Goal: Task Accomplishment & Management: Use online tool/utility

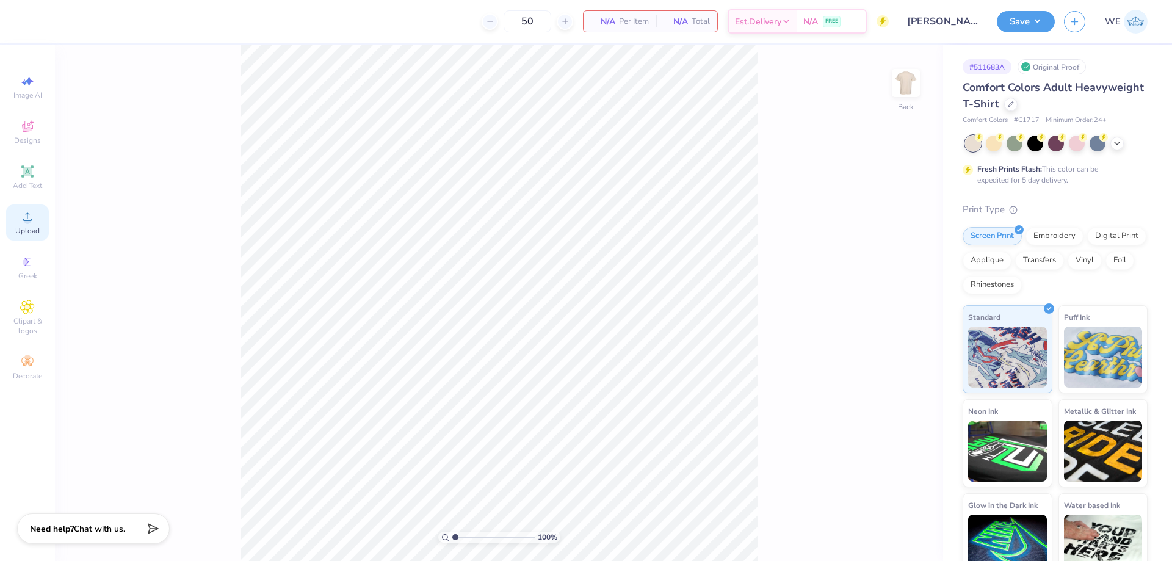
click at [29, 223] on circle at bounding box center [27, 220] width 7 height 7
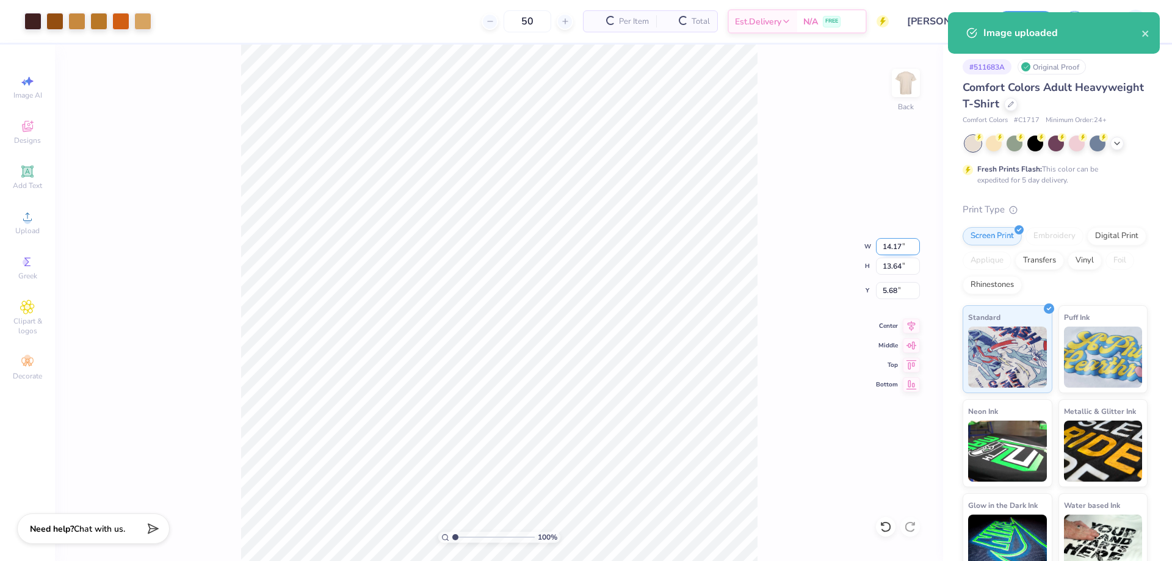
click at [895, 251] on input "14.17" at bounding box center [898, 246] width 44 height 17
type input "12.00"
type input "11.55"
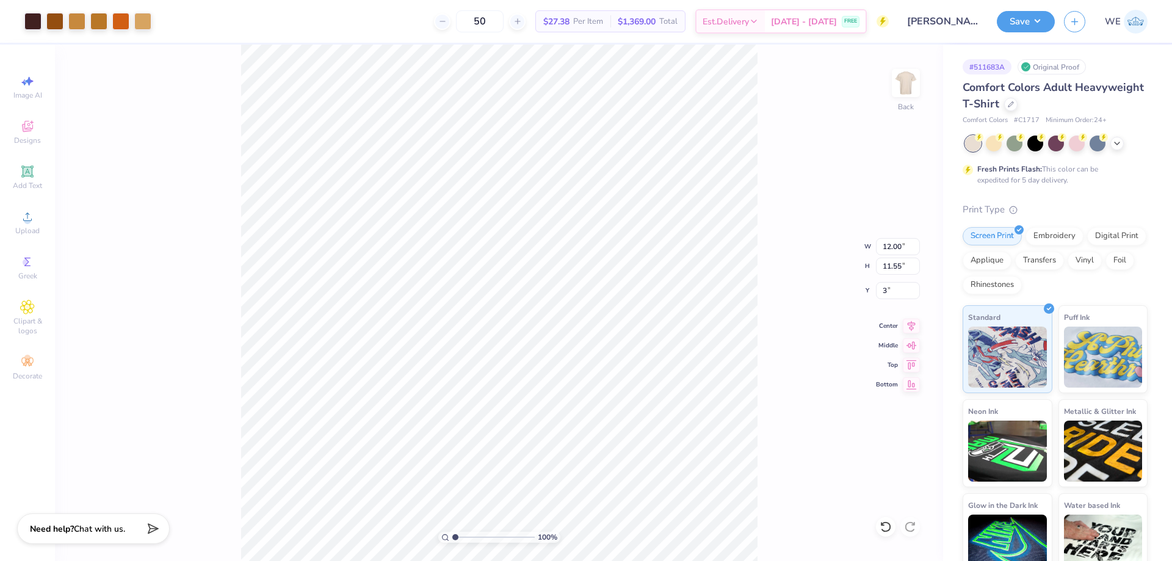
type input "3.00"
click at [780, 201] on div "100 % Back" at bounding box center [499, 303] width 888 height 517
drag, startPoint x: 1024, startPoint y: 26, endPoint x: 1023, endPoint y: 34, distance: 8.0
click at [1024, 26] on button "Save" at bounding box center [1026, 21] width 58 height 21
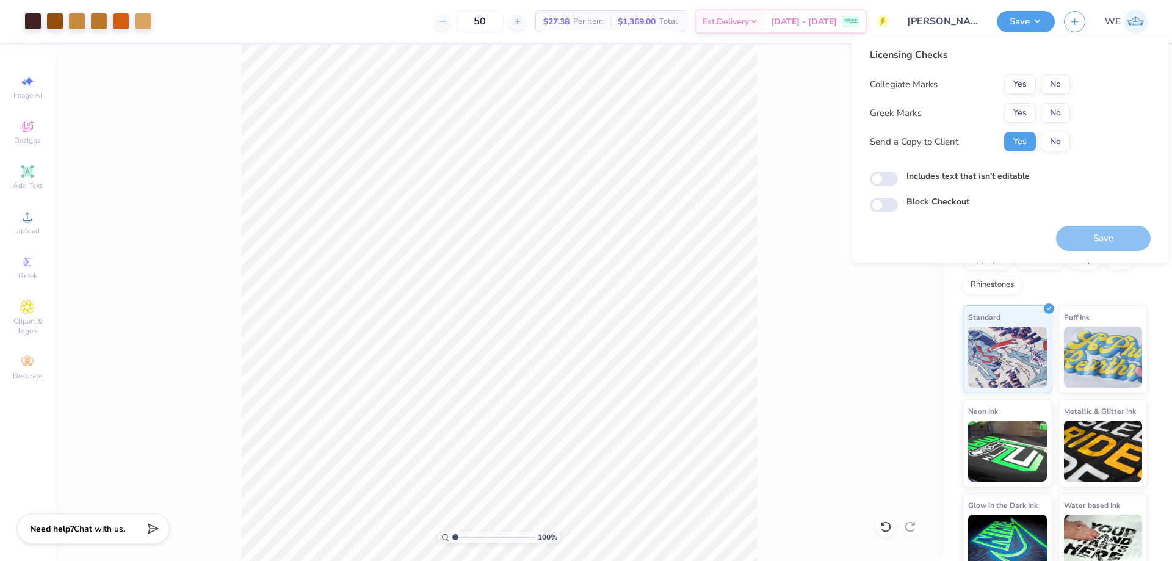
drag, startPoint x: 1059, startPoint y: 71, endPoint x: 1019, endPoint y: 103, distance: 50.9
click at [1055, 76] on div "Licensing Checks Collegiate Marks Yes No Greek Marks Yes No Send a Copy to Clie…" at bounding box center [970, 104] width 200 height 113
click at [1019, 103] on div "Collegiate Marks Yes No Greek Marks Yes No Send a Copy to Client Yes No" at bounding box center [970, 112] width 200 height 77
click at [1054, 81] on button "No" at bounding box center [1055, 84] width 29 height 20
click at [1020, 112] on button "Yes" at bounding box center [1020, 113] width 32 height 20
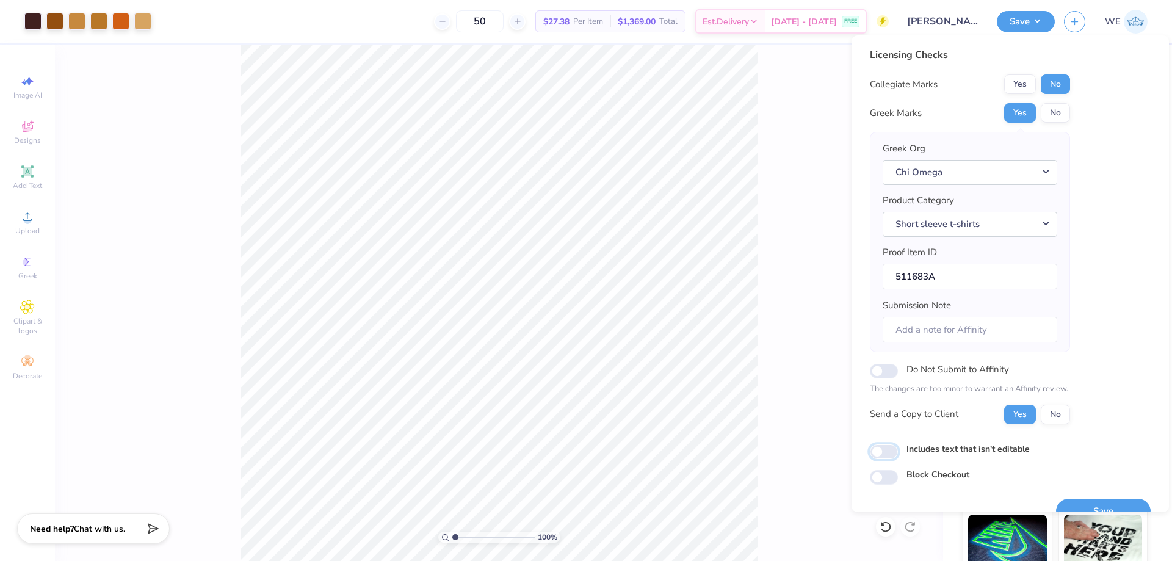
click at [890, 454] on input "Includes text that isn't editable" at bounding box center [884, 452] width 28 height 15
checkbox input "true"
click at [1076, 504] on button "Save" at bounding box center [1103, 511] width 95 height 25
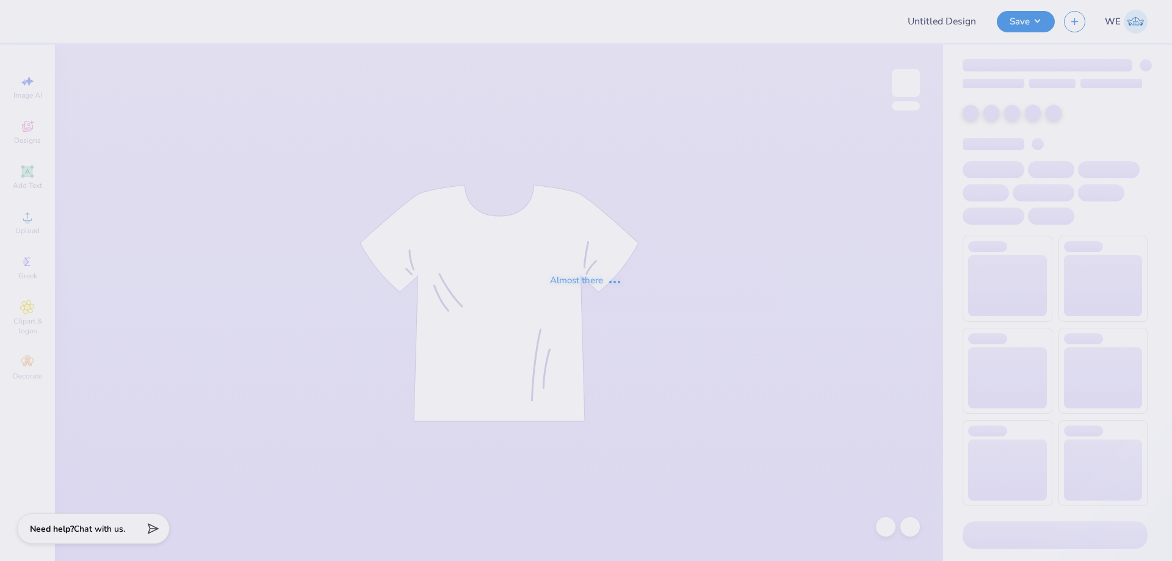
type input "Chi O philan"
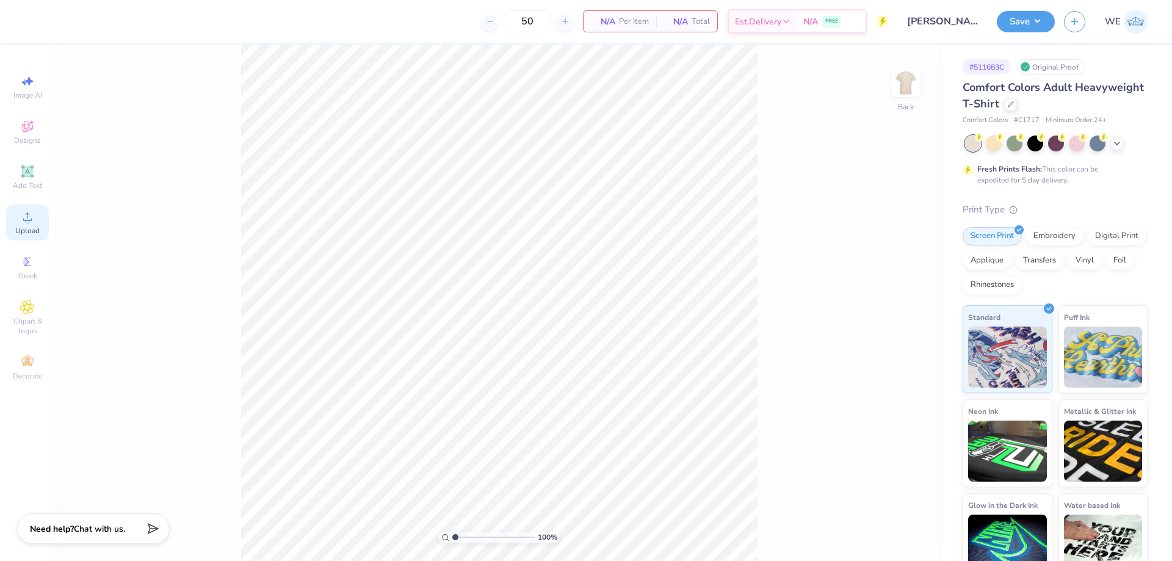
click at [25, 226] on span "Upload" at bounding box center [27, 231] width 24 height 10
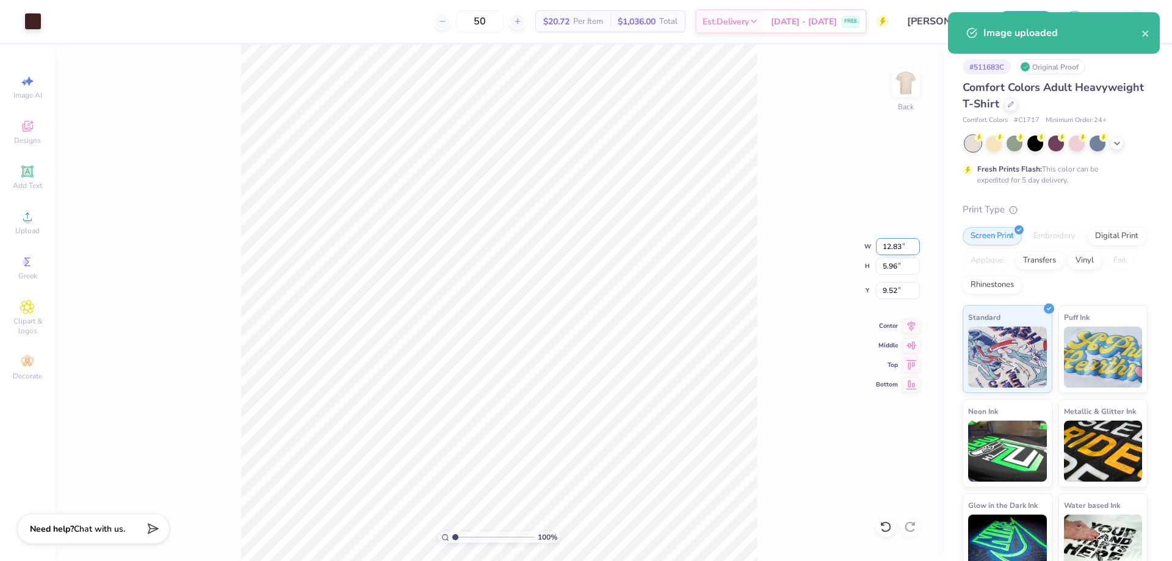
click at [892, 252] on input "12.83" at bounding box center [898, 246] width 44 height 17
type input "3.00"
type input "1.39"
type input "3.00"
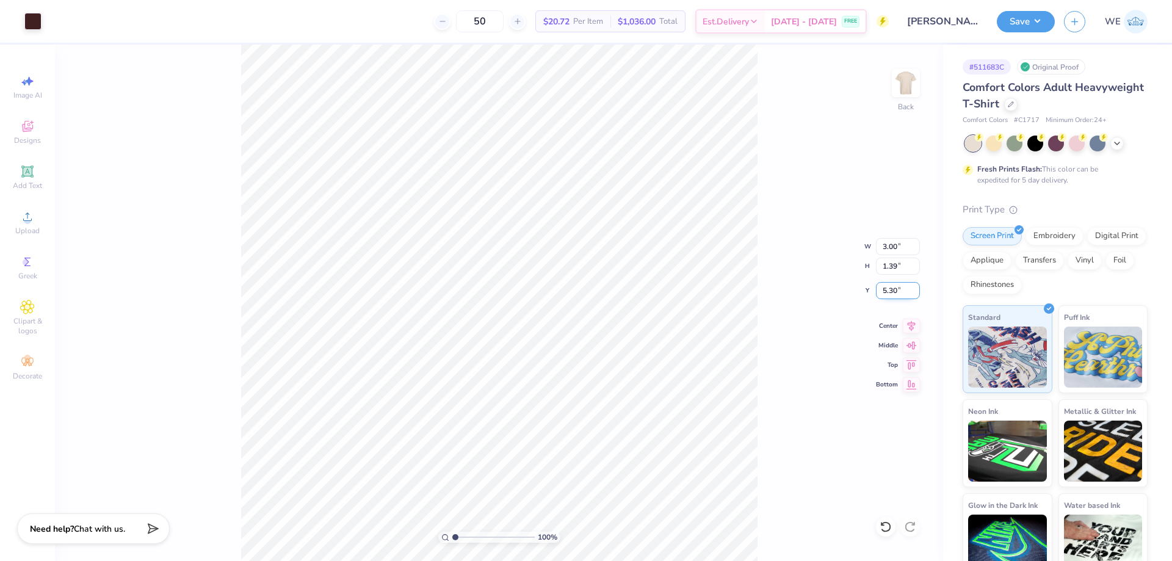
click at [902, 289] on input "5.30" at bounding box center [898, 290] width 44 height 17
type input "3.00"
click at [914, 71] on img at bounding box center [906, 83] width 49 height 49
click at [32, 220] on icon at bounding box center [27, 216] width 15 height 15
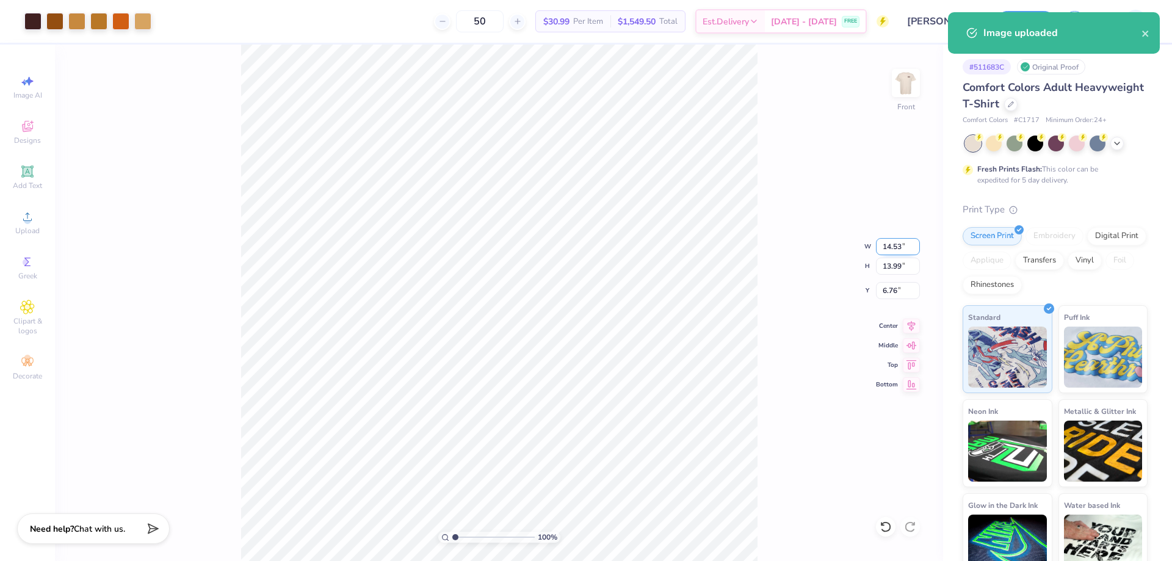
click at [901, 248] on input "14.53" at bounding box center [898, 246] width 44 height 17
type input "12.00"
type input "11.55"
type input "3.00"
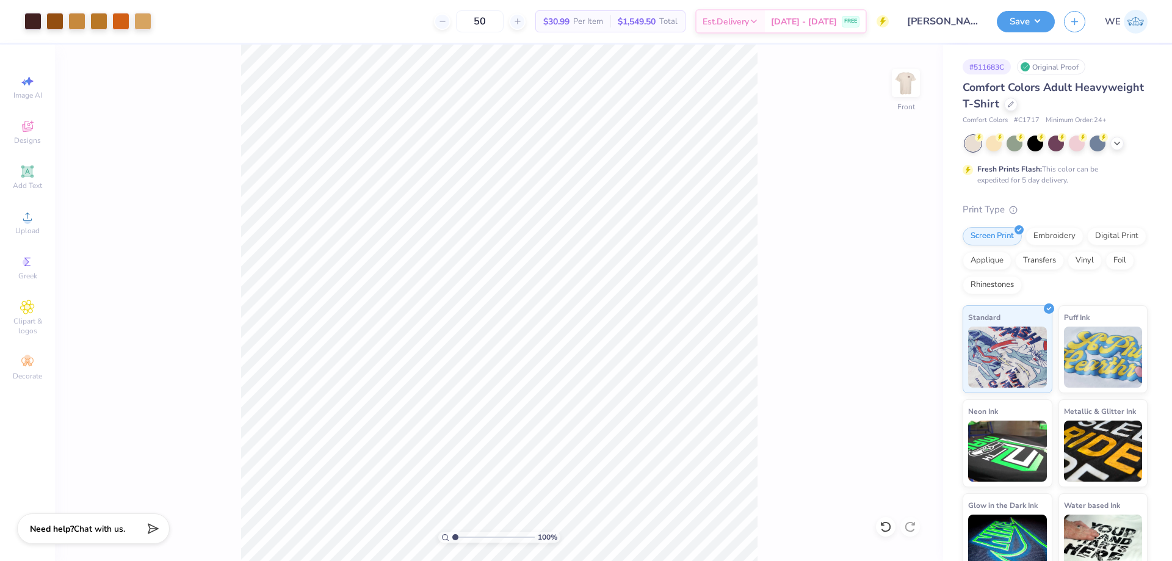
click at [1015, 32] on div "Save WE" at bounding box center [1084, 21] width 175 height 43
click at [1034, 18] on button "Save" at bounding box center [1026, 19] width 58 height 21
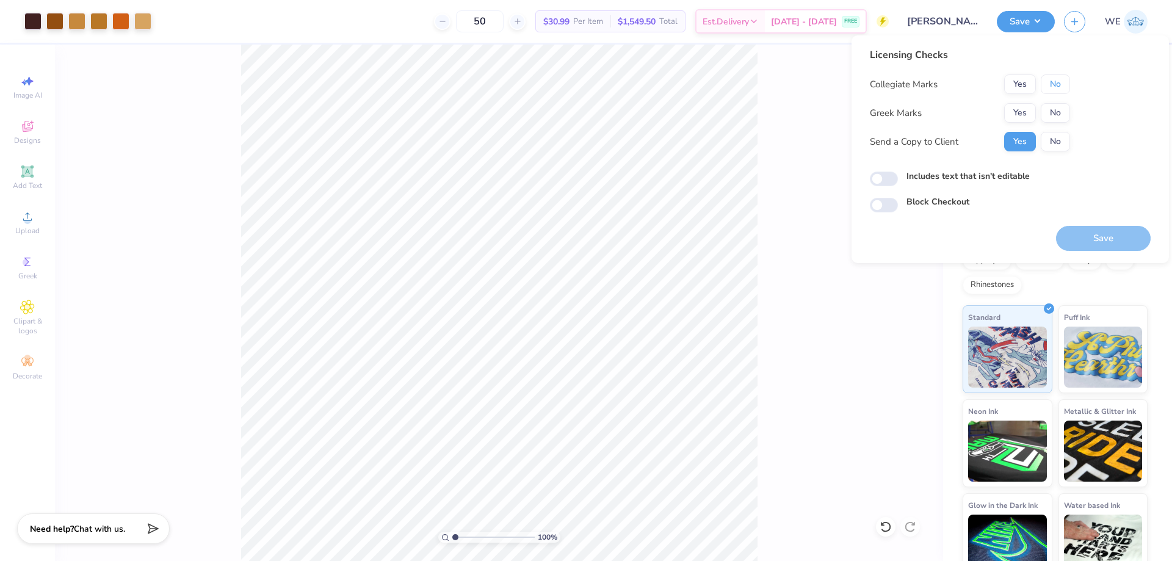
drag, startPoint x: 1054, startPoint y: 86, endPoint x: 1040, endPoint y: 98, distance: 17.7
click at [1053, 87] on button "No" at bounding box center [1055, 84] width 29 height 20
click at [1028, 107] on button "Yes" at bounding box center [1020, 113] width 32 height 20
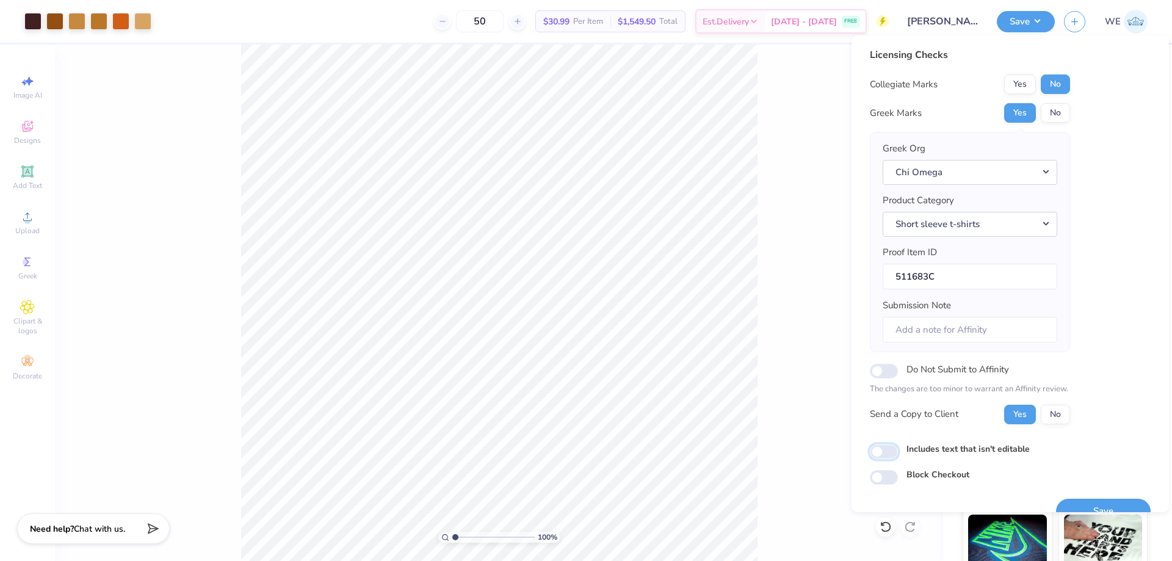
click at [885, 455] on input "Includes text that isn't editable" at bounding box center [884, 452] width 28 height 15
checkbox input "true"
click at [1074, 503] on button "Save" at bounding box center [1103, 511] width 95 height 25
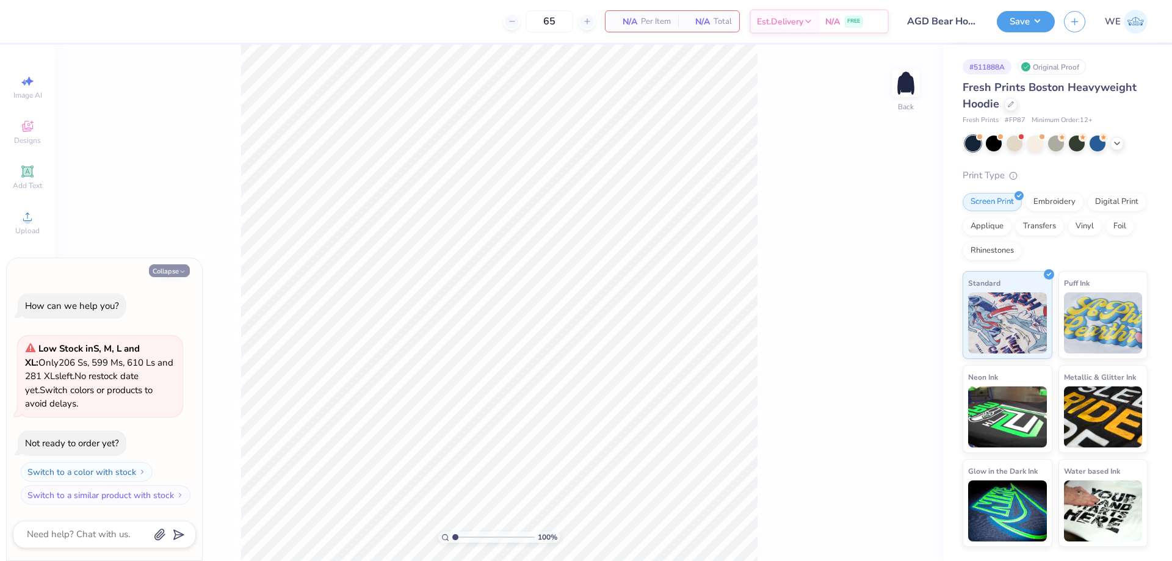
click at [179, 271] on icon "button" at bounding box center [182, 271] width 7 height 7
type textarea "x"
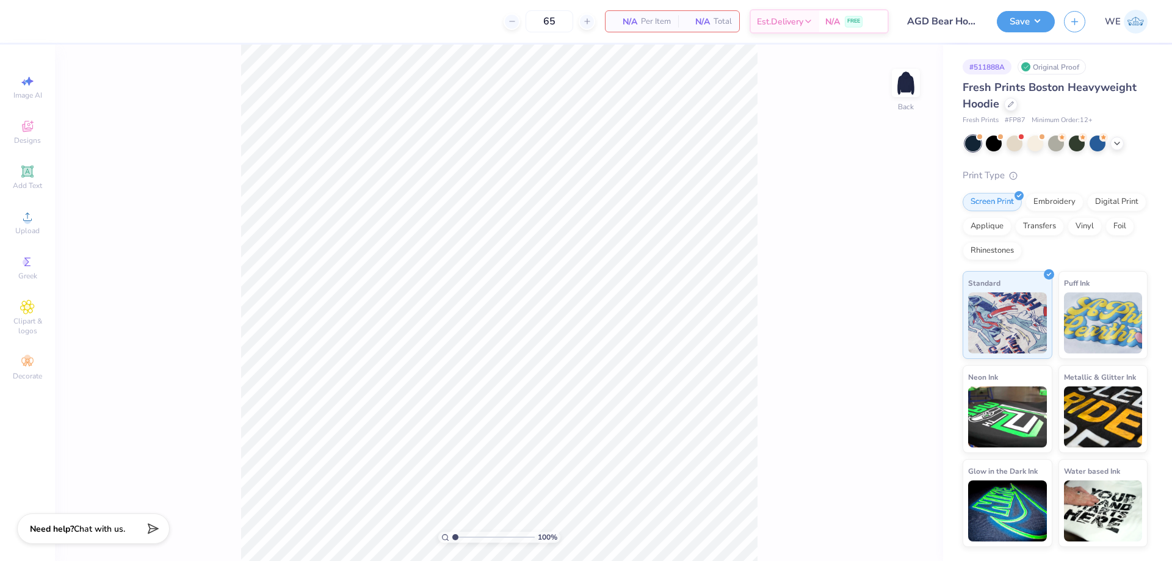
drag, startPoint x: 231, startPoint y: 258, endPoint x: 180, endPoint y: 244, distance: 53.6
click at [233, 257] on div "100 % Back" at bounding box center [499, 303] width 888 height 517
click at [37, 233] on span "Upload" at bounding box center [27, 231] width 24 height 10
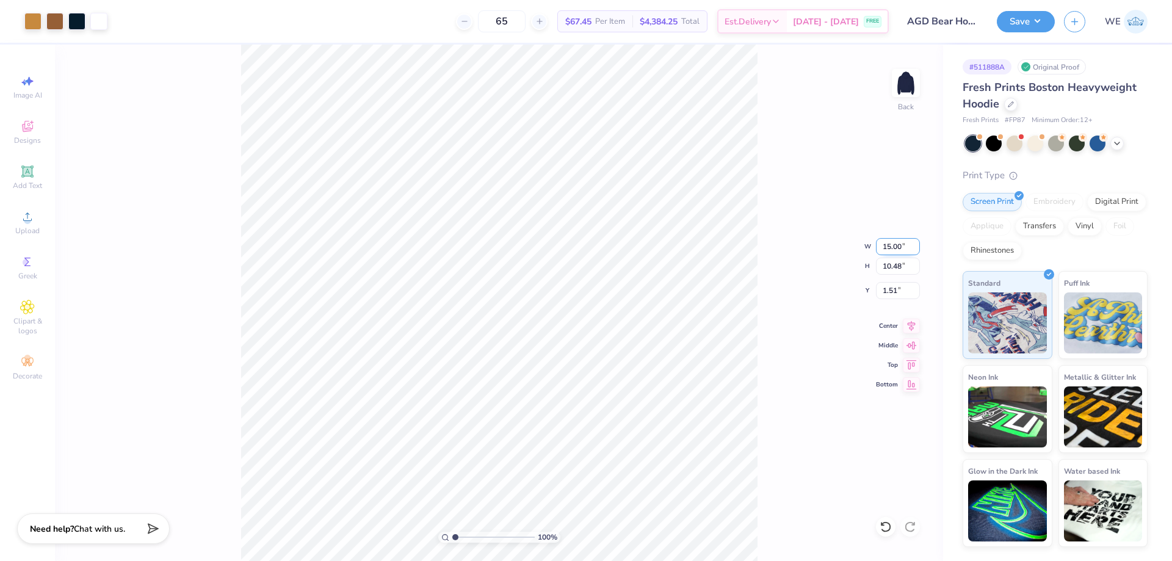
click at [888, 241] on input "15.00" at bounding box center [898, 246] width 44 height 17
type input "10.00"
type input "6.99"
type input "3.00"
drag, startPoint x: 1014, startPoint y: 21, endPoint x: 1015, endPoint y: 31, distance: 9.2
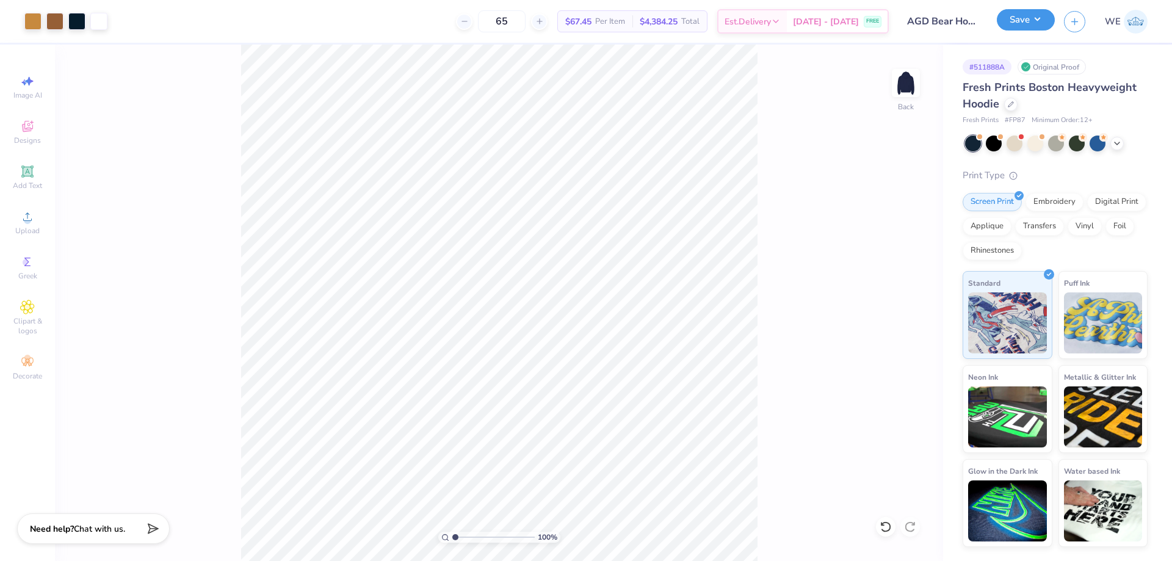
click at [1014, 21] on button "Save" at bounding box center [1026, 19] width 58 height 21
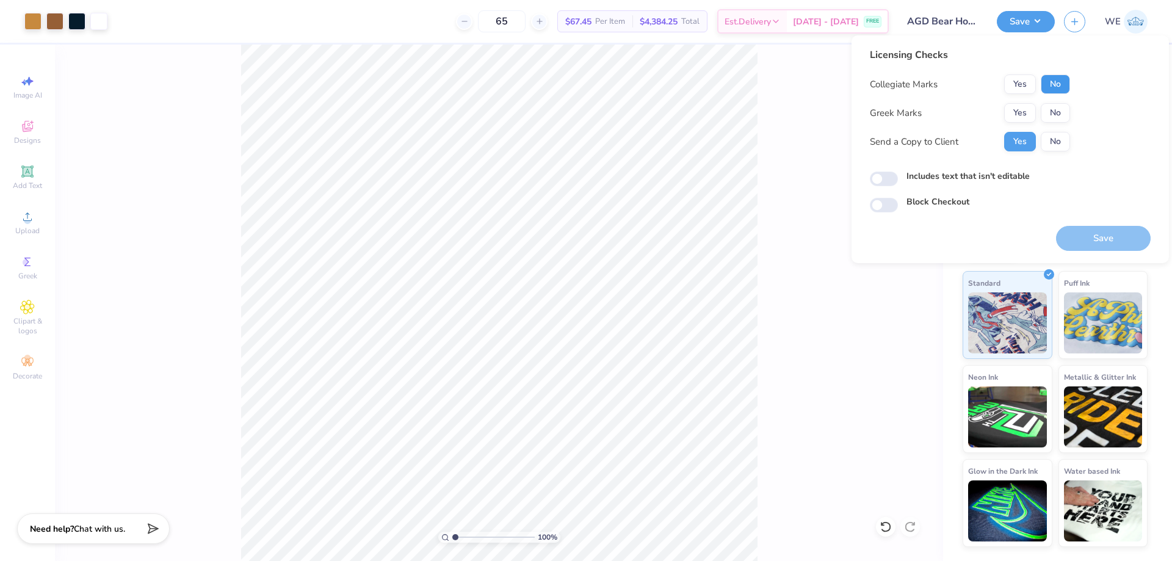
click at [1060, 84] on button "No" at bounding box center [1055, 84] width 29 height 20
click at [1028, 111] on button "Yes" at bounding box center [1020, 113] width 32 height 20
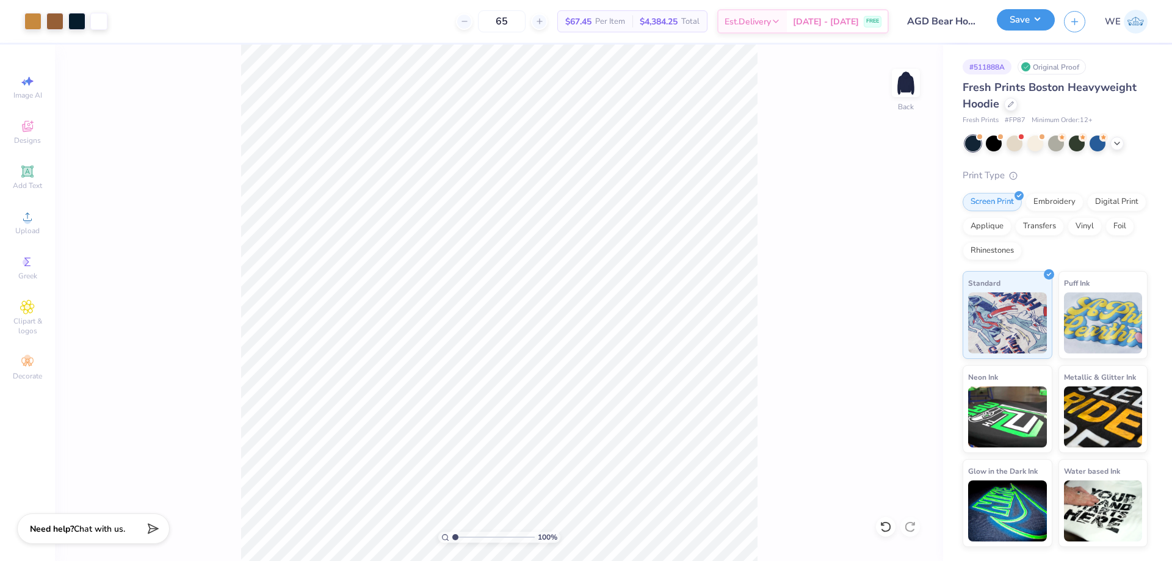
click at [1036, 15] on button "Save" at bounding box center [1026, 19] width 58 height 21
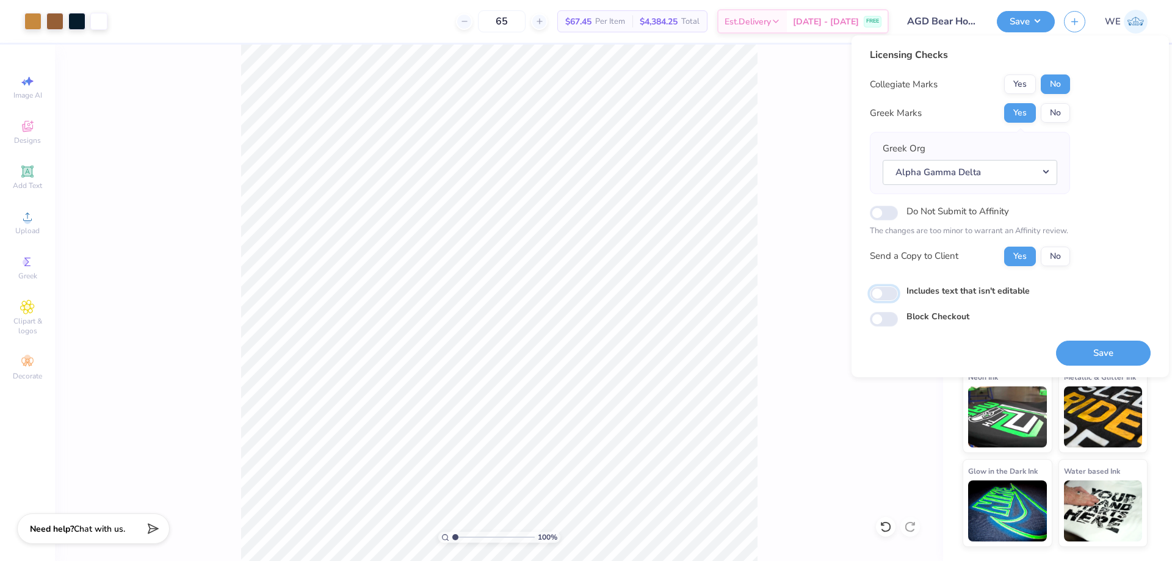
click at [892, 288] on input "Includes text that isn't editable" at bounding box center [884, 293] width 28 height 15
checkbox input "true"
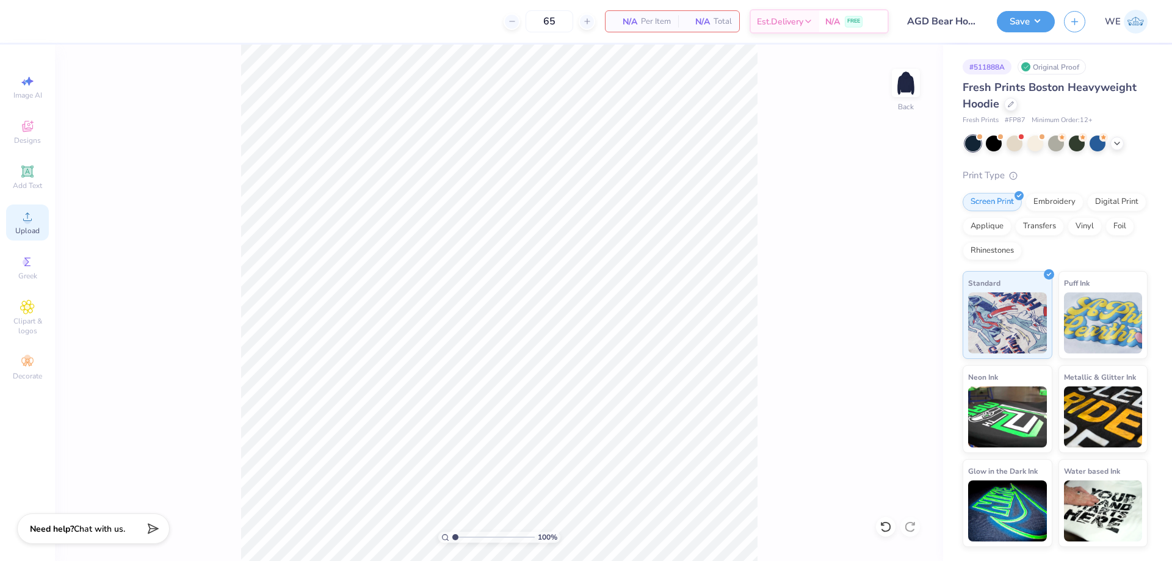
click at [27, 227] on span "Upload" at bounding box center [27, 231] width 24 height 10
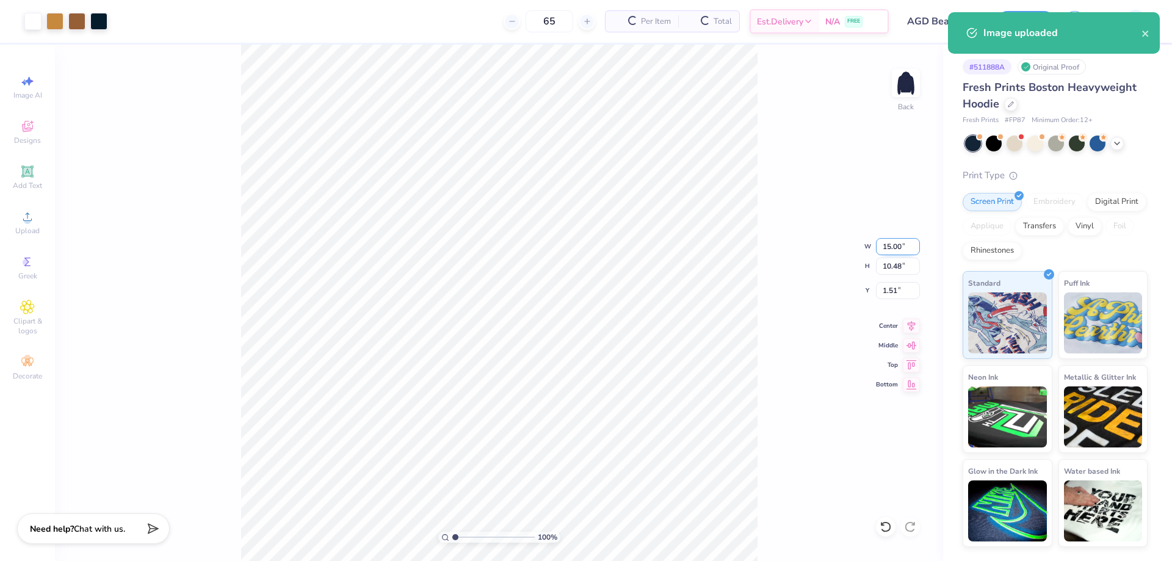
click at [882, 245] on input "15.00" at bounding box center [898, 246] width 44 height 17
type input "10.00"
type input "6.99"
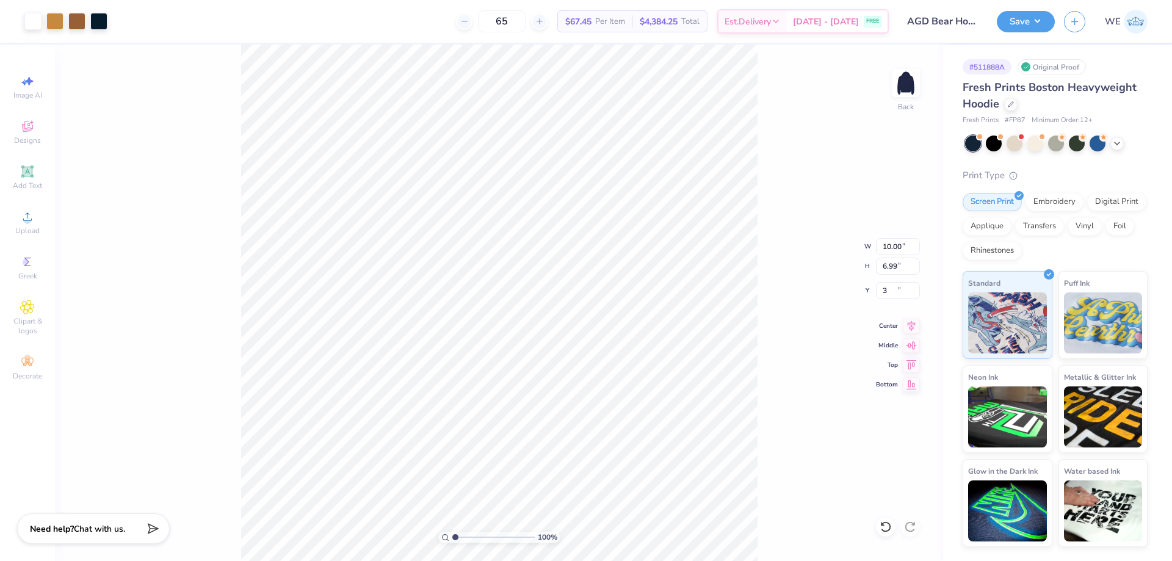
type input "3.00"
click at [1026, 13] on button "Save" at bounding box center [1026, 19] width 58 height 21
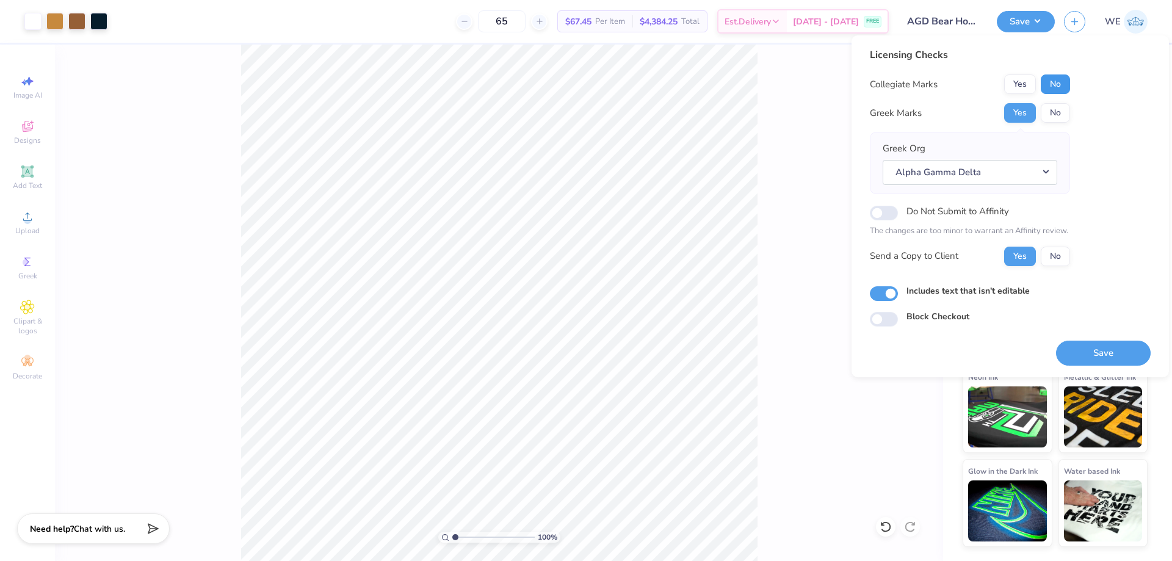
click at [1047, 91] on button "No" at bounding box center [1055, 84] width 29 height 20
click at [1023, 115] on button "Yes" at bounding box center [1020, 113] width 32 height 20
click at [1076, 352] on button "Save" at bounding box center [1103, 353] width 95 height 25
